Goal: Task Accomplishment & Management: Complete application form

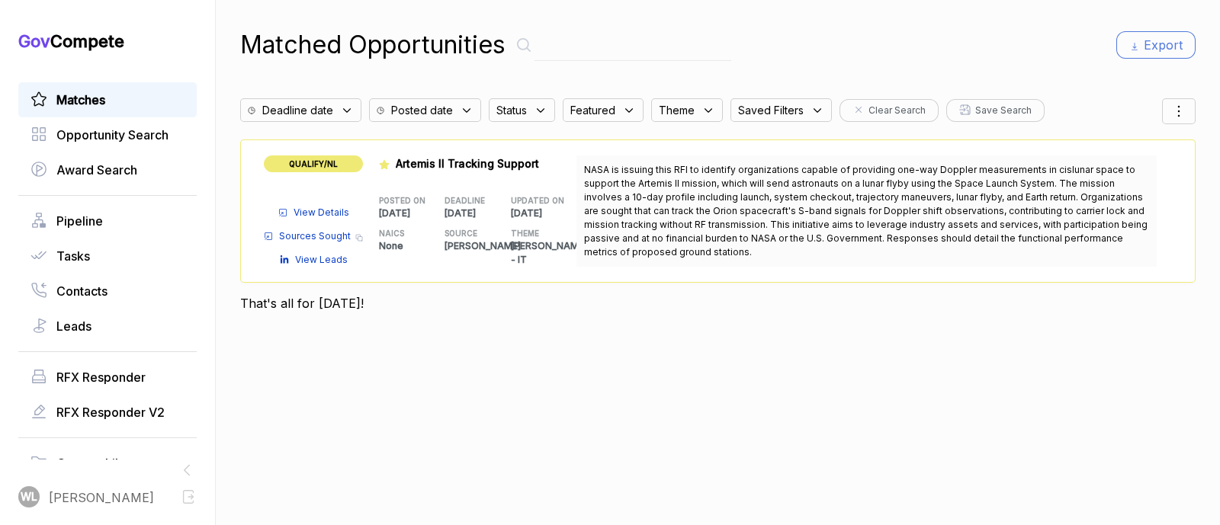
click at [320, 211] on span "View Details" at bounding box center [322, 213] width 56 height 14
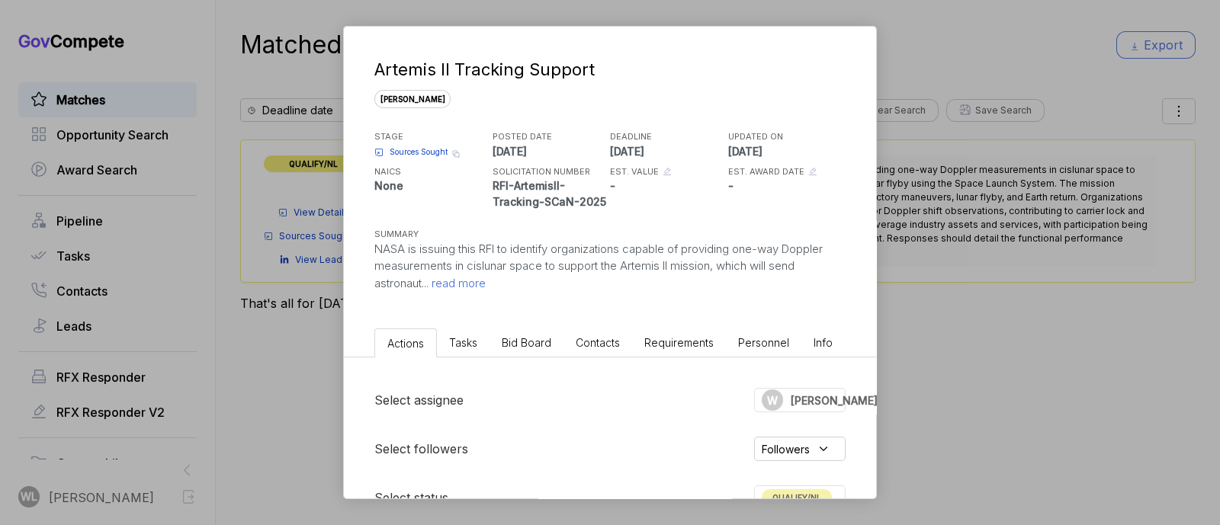
click at [467, 281] on span "read more" at bounding box center [457, 283] width 57 height 14
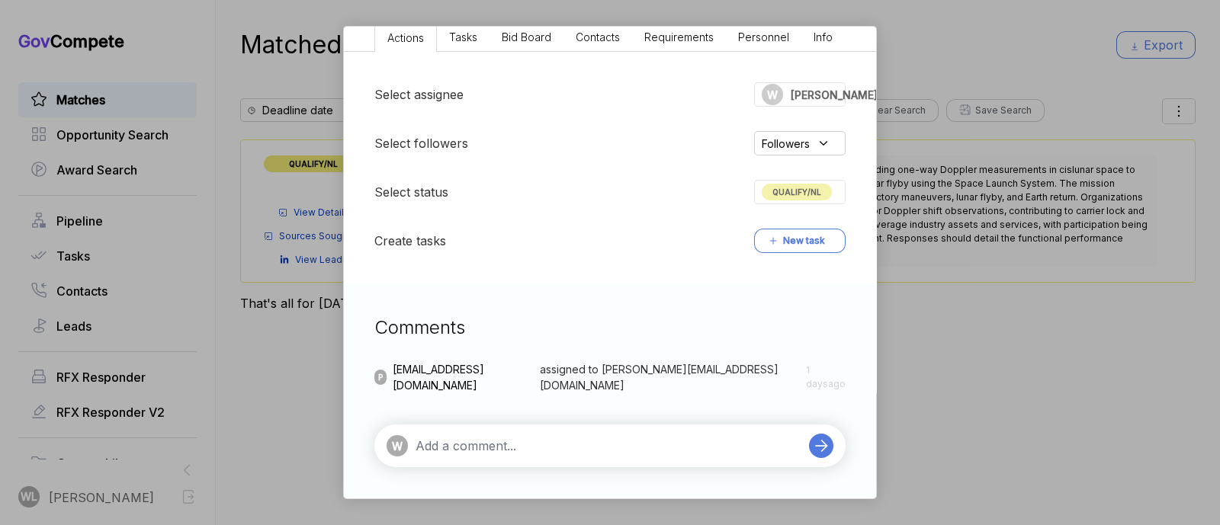
scroll to position [424, 0]
click at [782, 191] on span "QUALIFY/NL" at bounding box center [797, 192] width 70 height 17
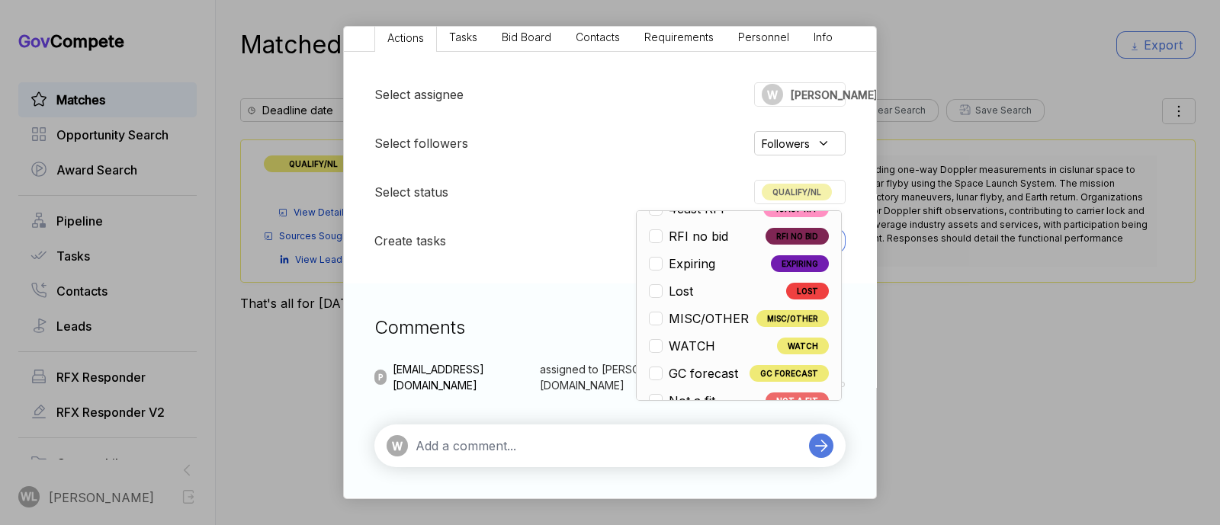
scroll to position [356, 0]
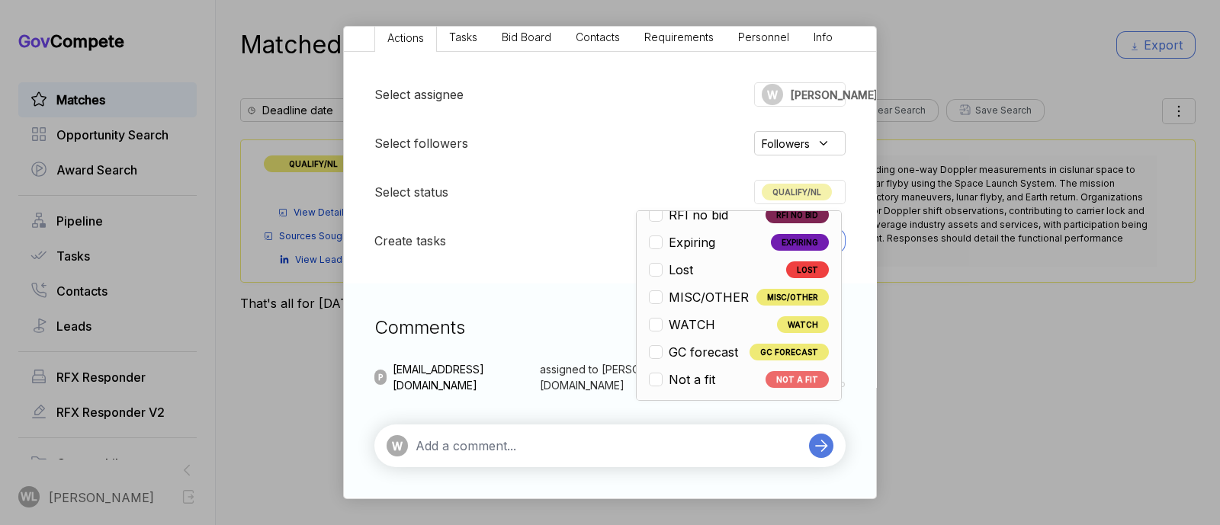
click at [705, 379] on span "Not a fit" at bounding box center [692, 380] width 47 height 18
checkbox input "false"
checkbox input "true"
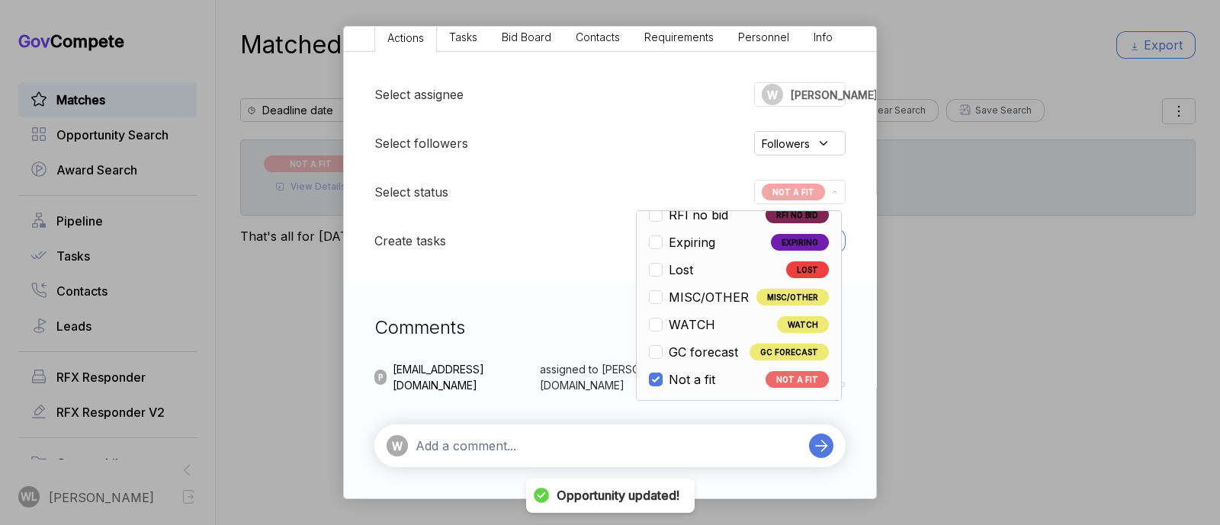
click at [631, 439] on textarea at bounding box center [609, 446] width 386 height 18
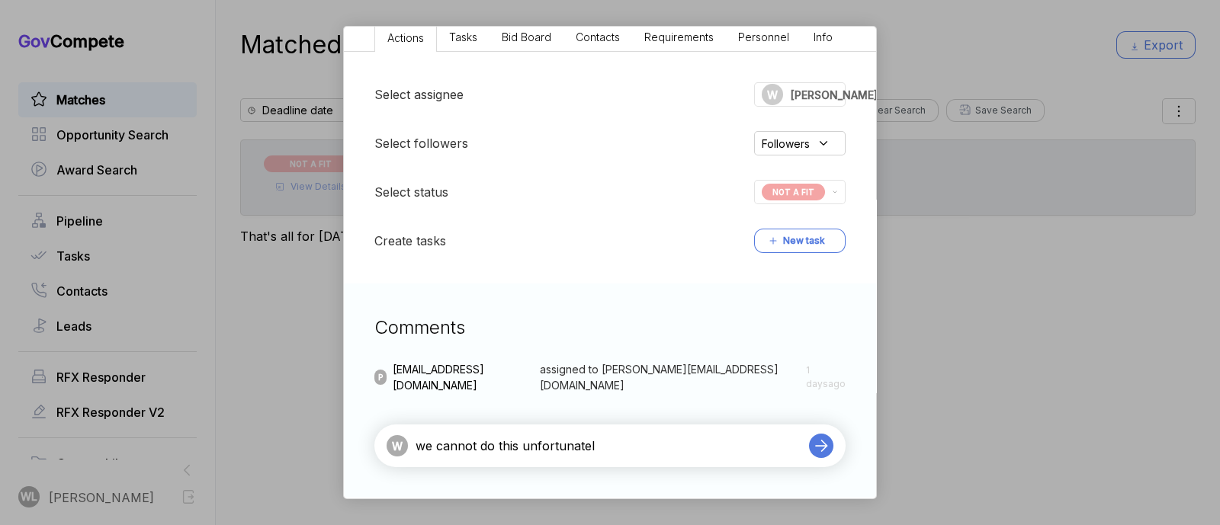
type textarea "we cannot do this unfortunately"
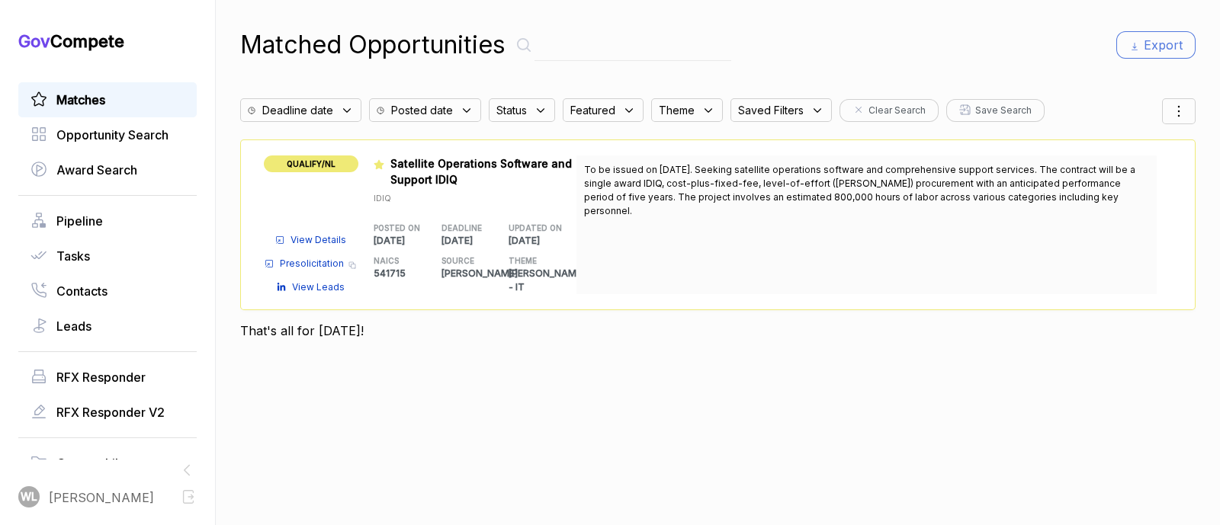
click at [329, 233] on span "View Details" at bounding box center [319, 240] width 56 height 14
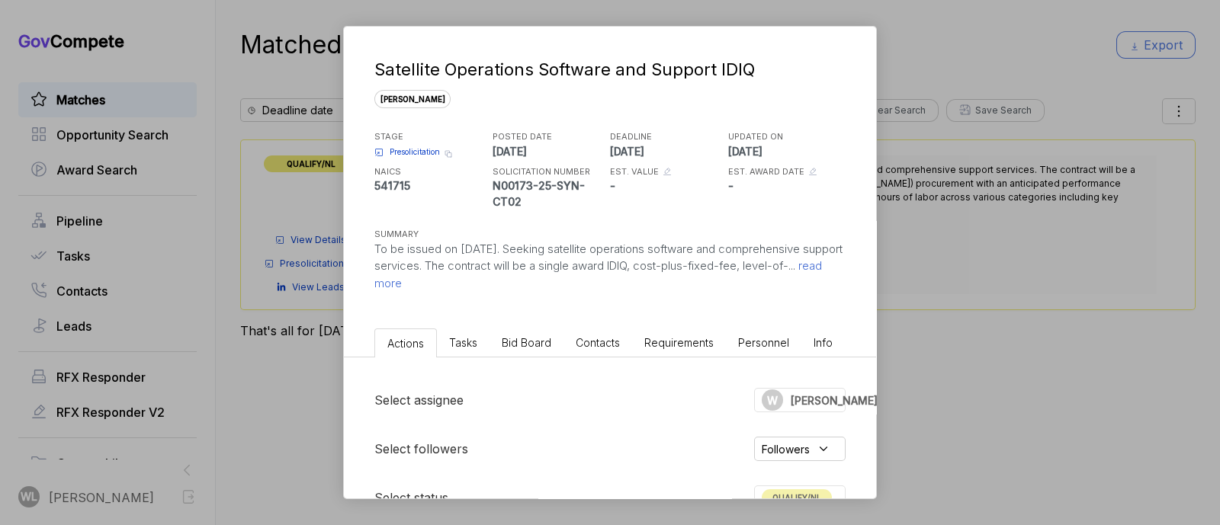
click at [492, 287] on span "read more" at bounding box center [598, 275] width 448 height 32
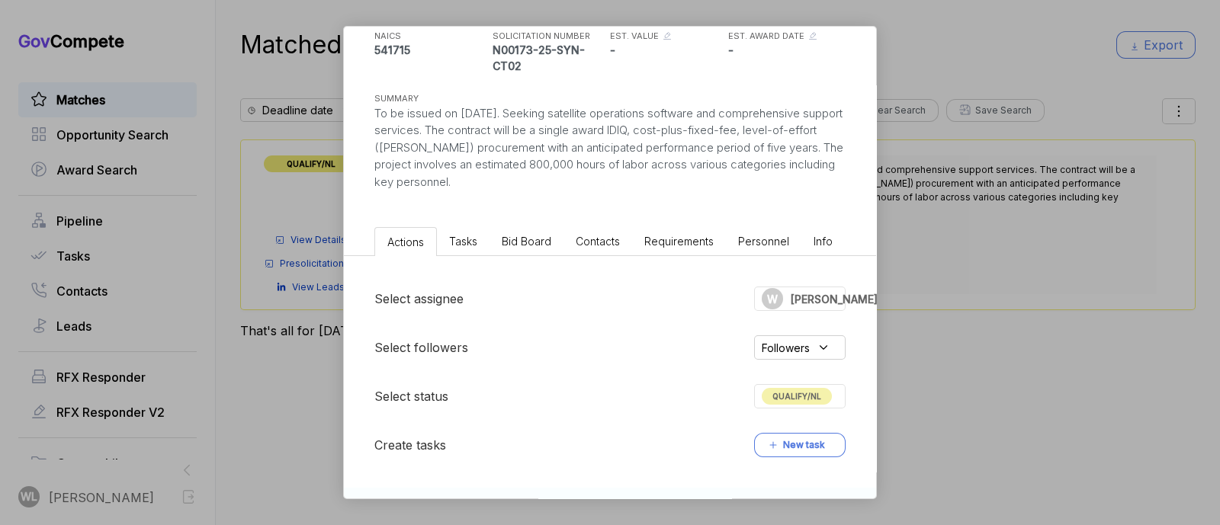
scroll to position [190, 0]
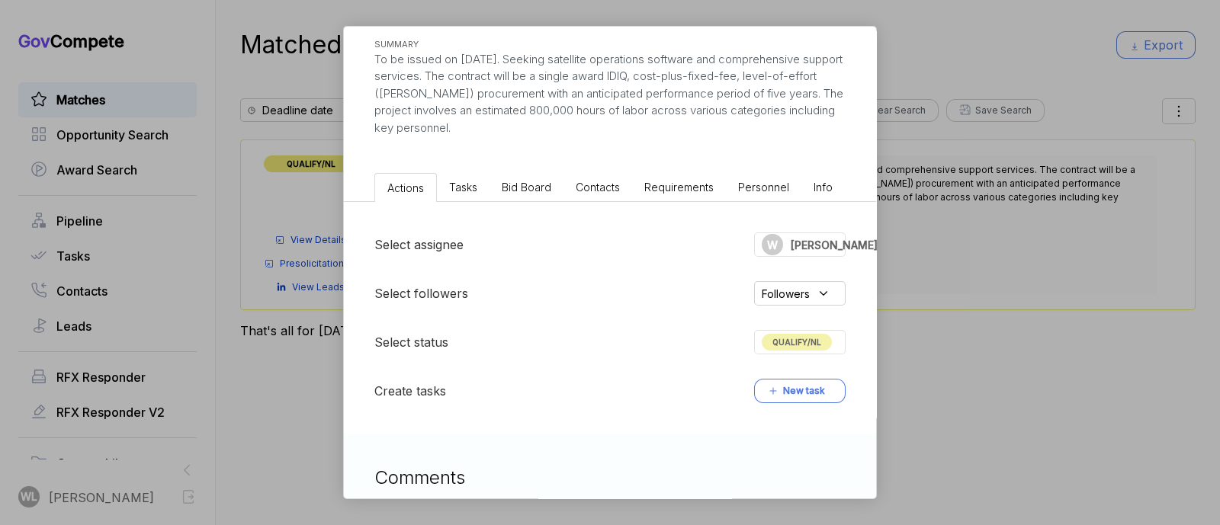
click at [806, 337] on span "QUALIFY/NL" at bounding box center [797, 342] width 70 height 17
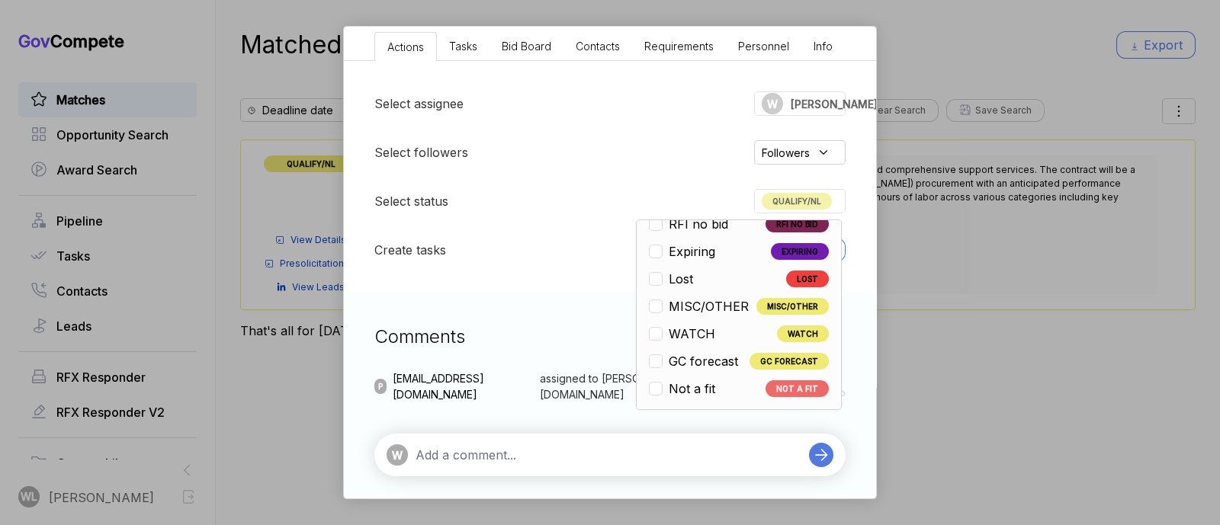
scroll to position [339, 0]
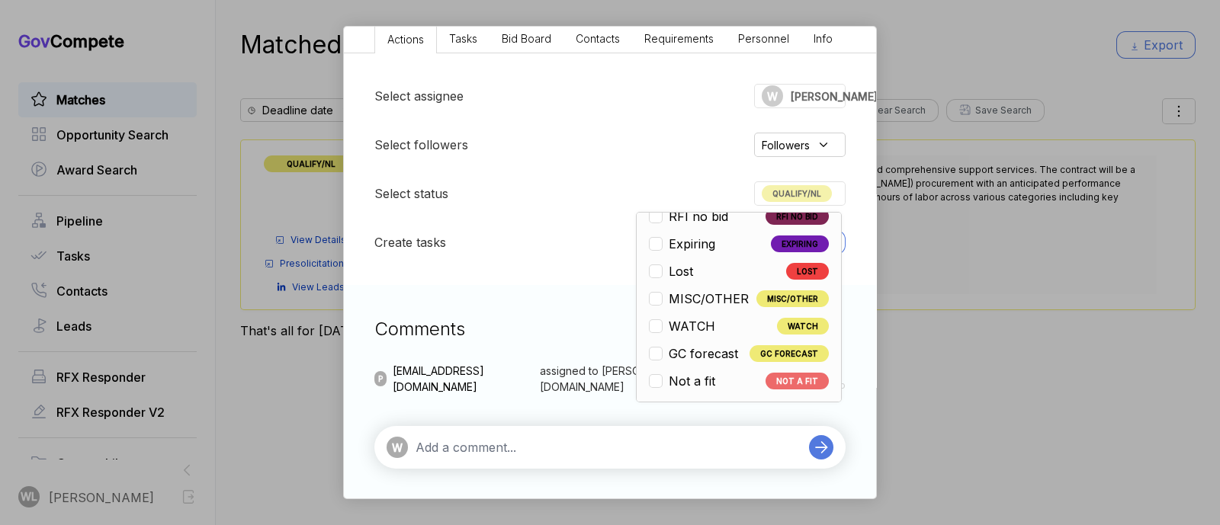
click at [678, 375] on span "Not a fit" at bounding box center [692, 381] width 47 height 18
checkbox input "false"
checkbox input "true"
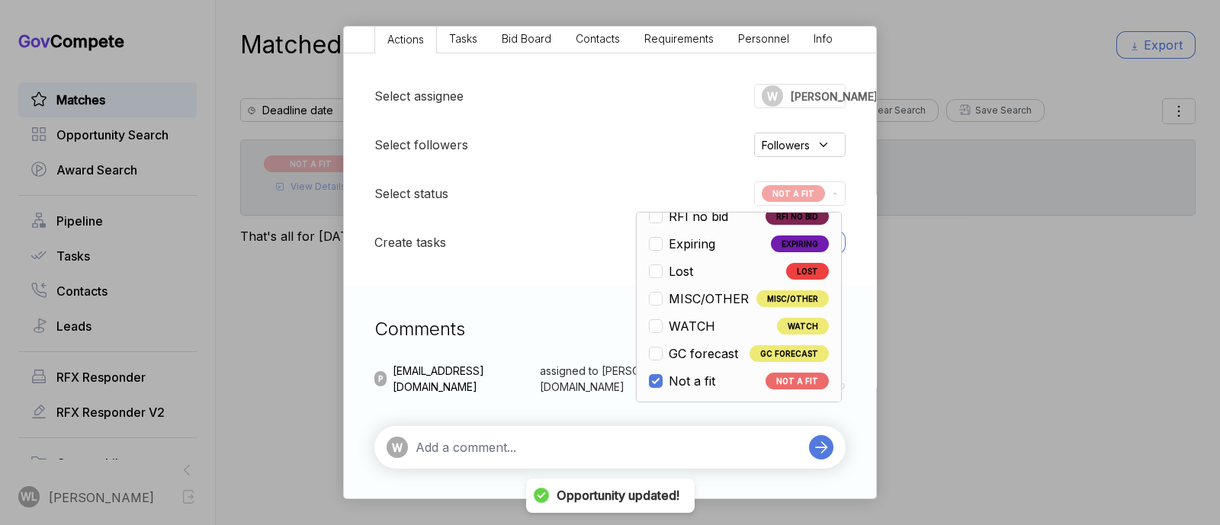
click at [615, 448] on textarea at bounding box center [609, 447] width 386 height 18
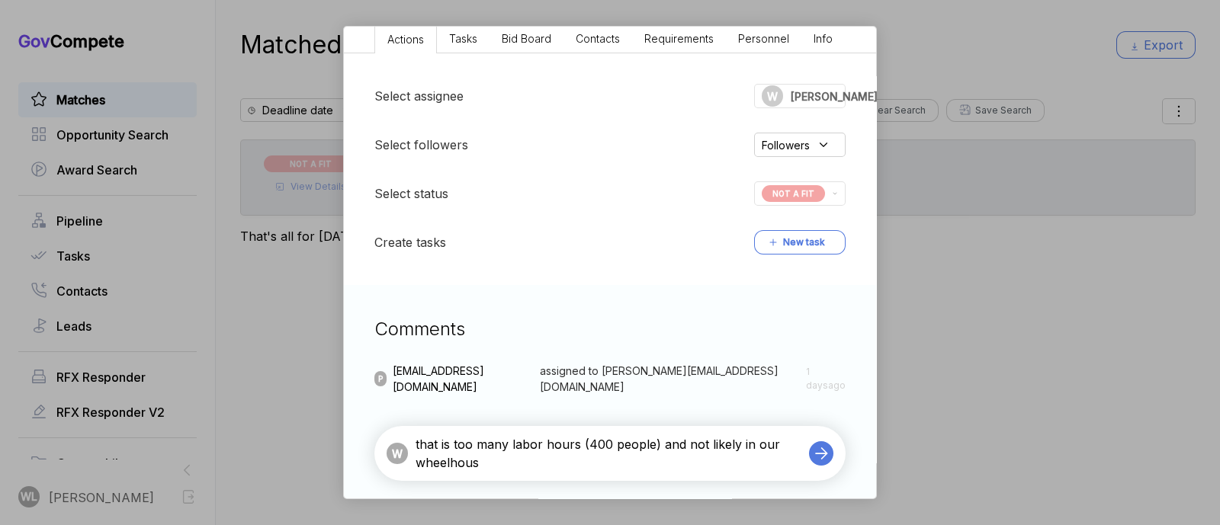
type textarea "that is too many labor hours (400 people) and not likely in our wheelhouse"
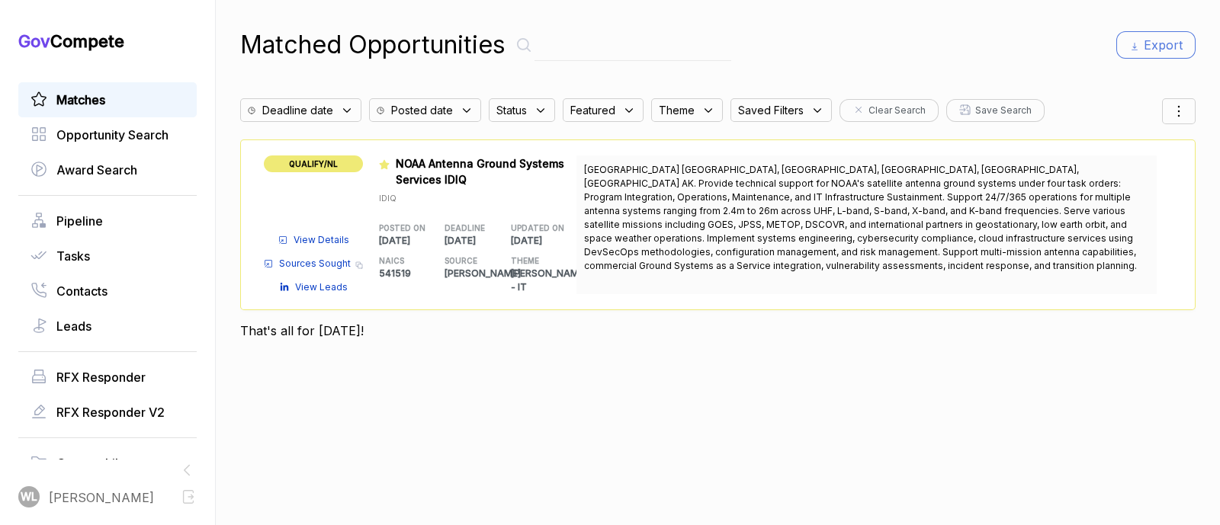
click at [336, 233] on span "View Details" at bounding box center [322, 240] width 56 height 14
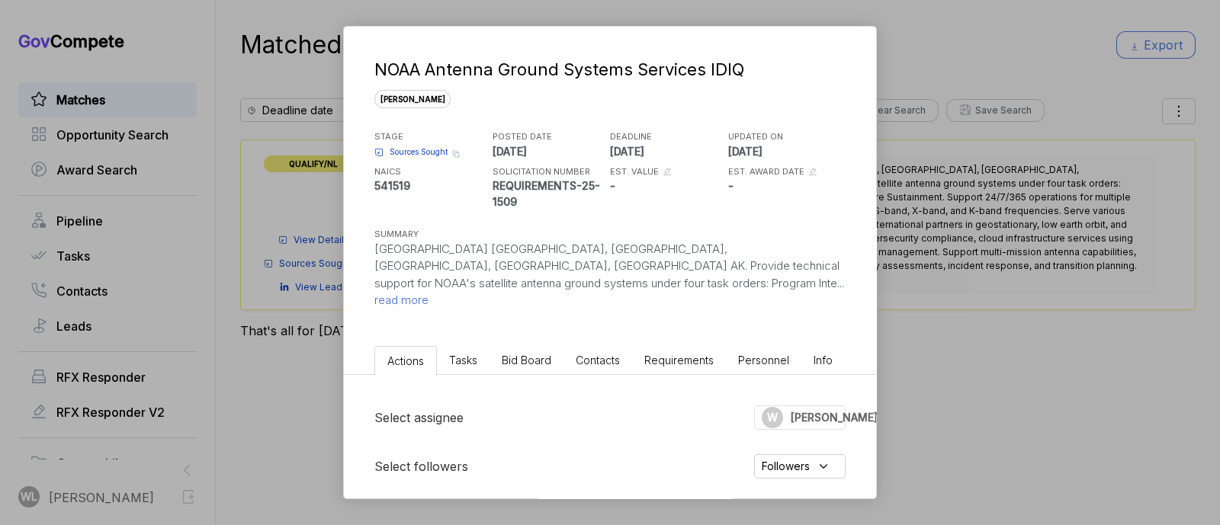
click at [429, 293] on span "read more" at bounding box center [401, 300] width 54 height 14
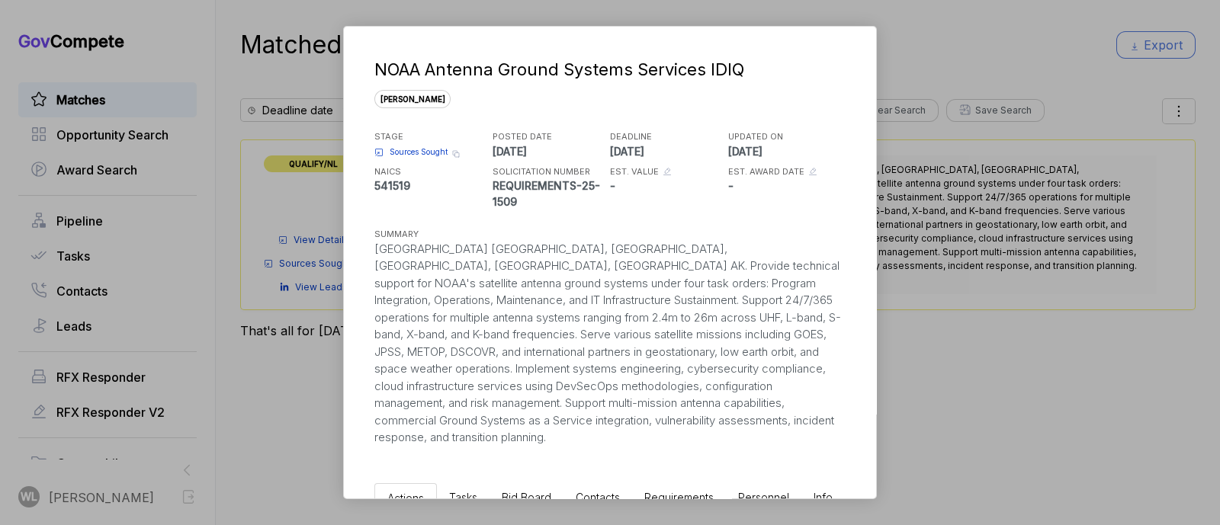
click at [429, 149] on span "Sources Sought" at bounding box center [419, 151] width 58 height 11
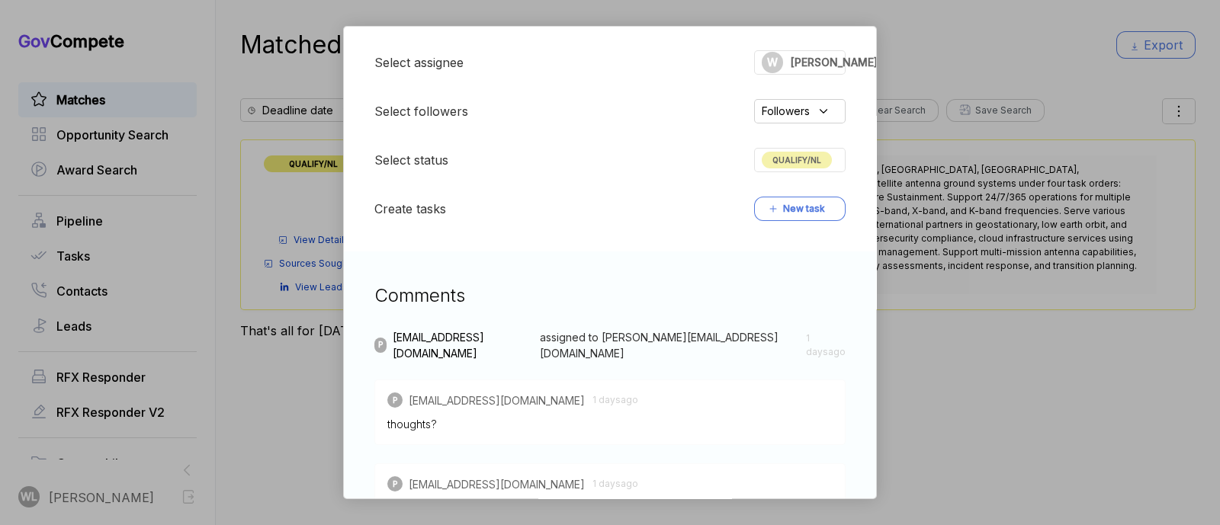
scroll to position [609, 0]
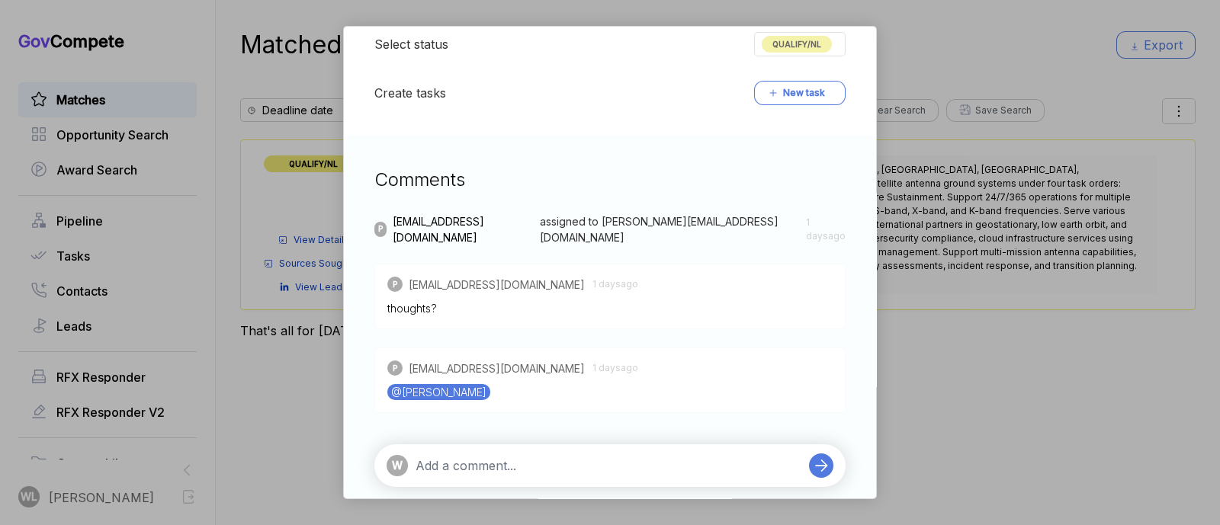
click at [487, 445] on div "W" at bounding box center [609, 466] width 471 height 43
click at [455, 460] on div "W" at bounding box center [609, 466] width 471 height 43
click at [451, 457] on textarea at bounding box center [609, 466] width 386 height 18
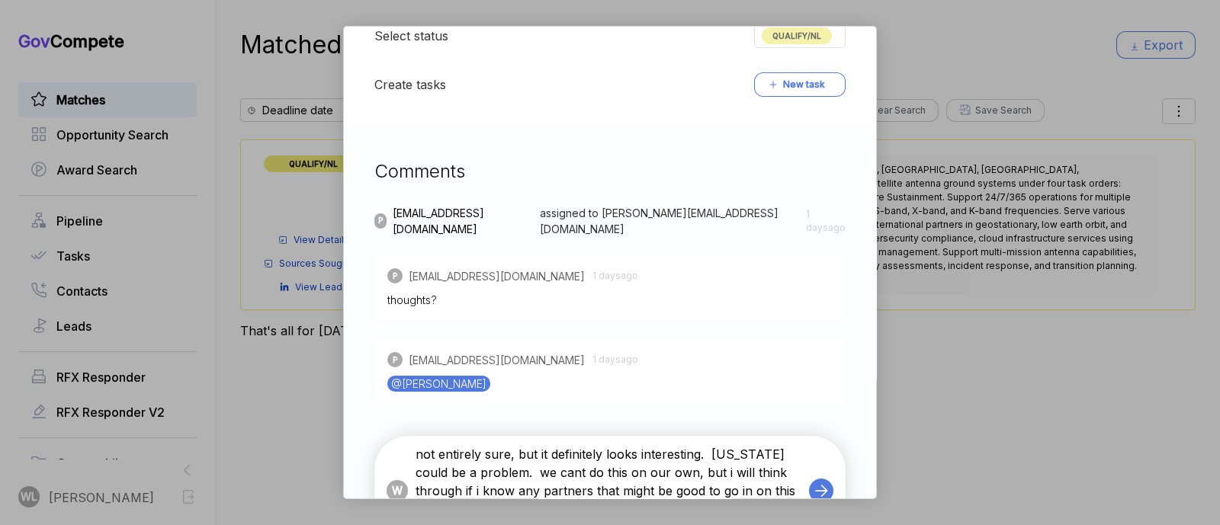
scroll to position [634, 0]
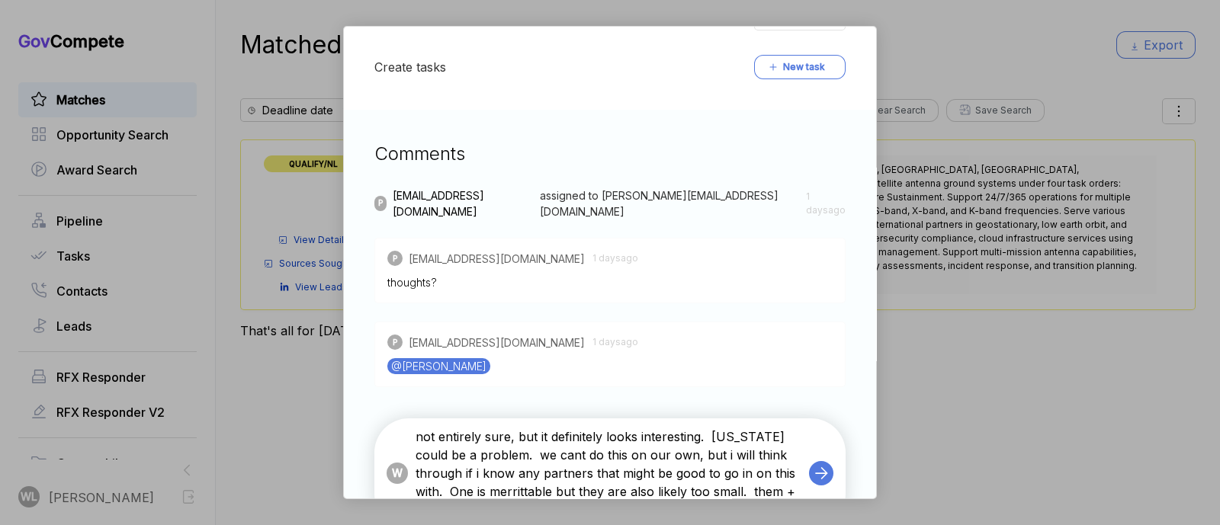
type textarea "not entirely sure, but it definitely looks interesting. alaska could be a probl…"
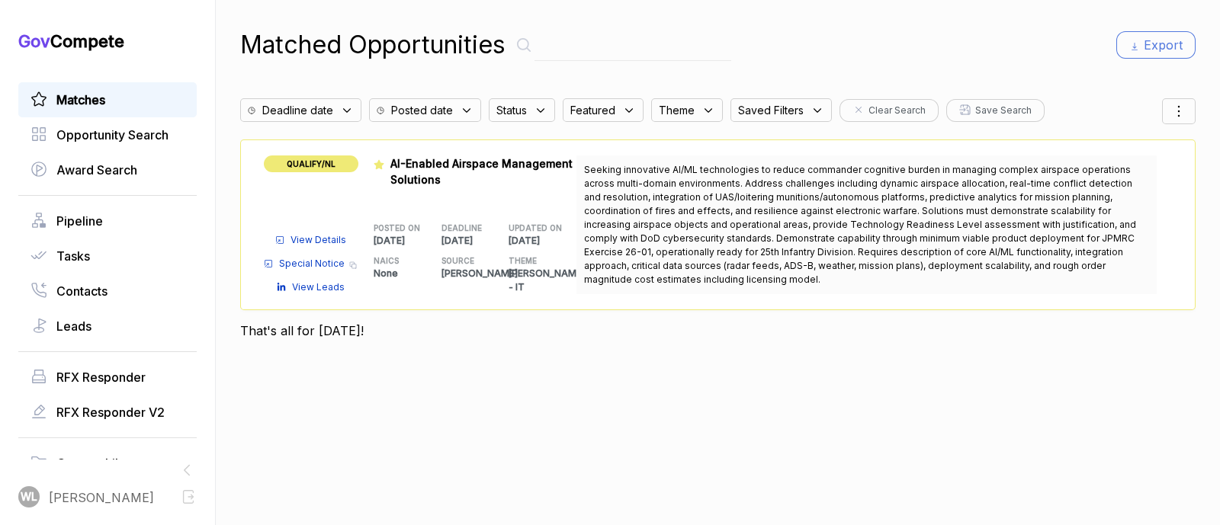
click at [339, 240] on span "View Details" at bounding box center [319, 240] width 56 height 14
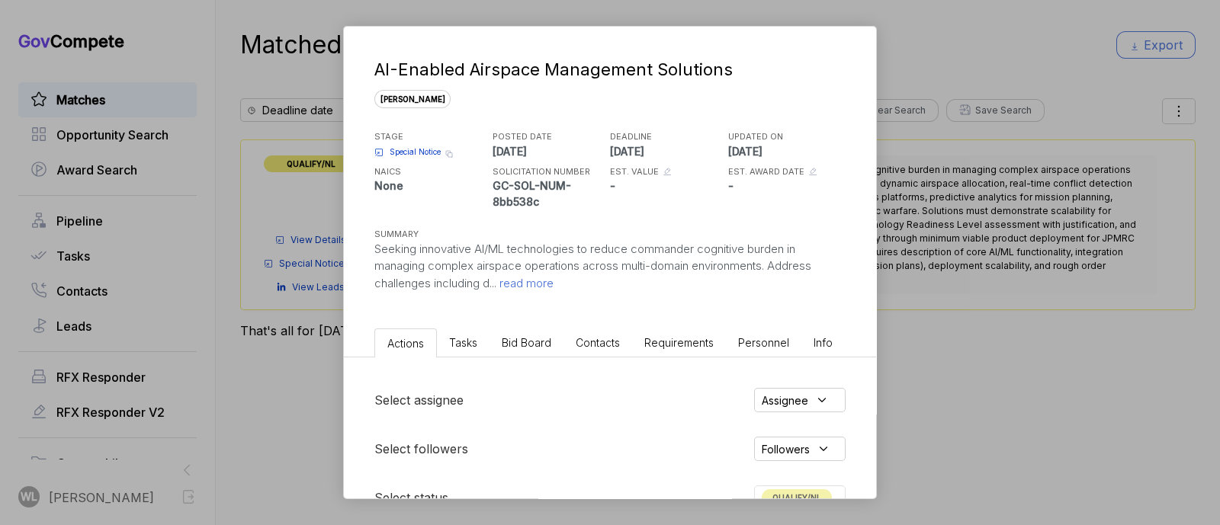
click at [532, 284] on span "read more" at bounding box center [524, 283] width 57 height 14
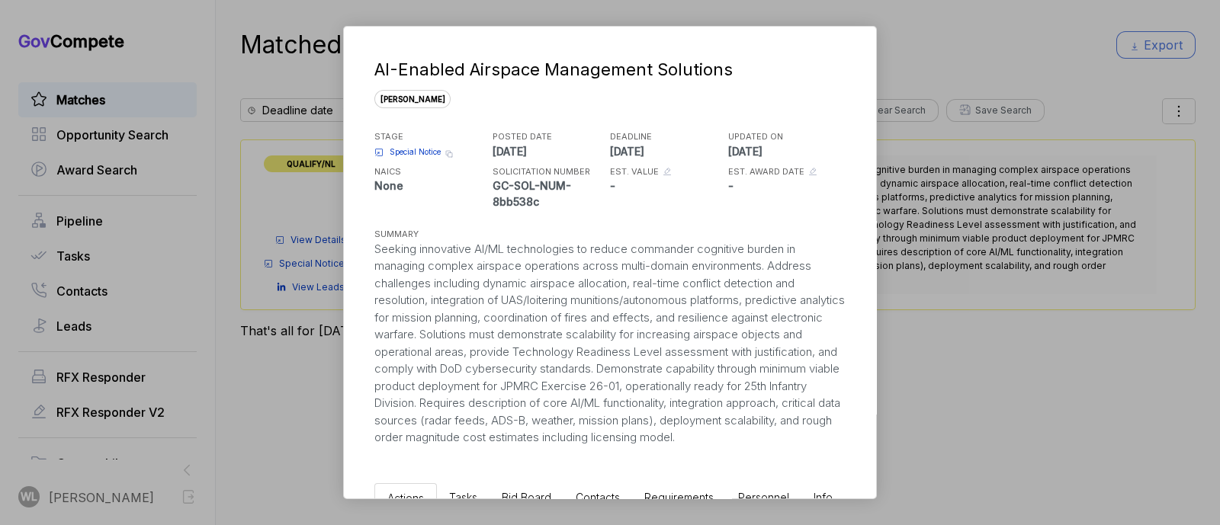
click at [432, 150] on span "Special Notice" at bounding box center [415, 151] width 51 height 11
